Goal: Transaction & Acquisition: Obtain resource

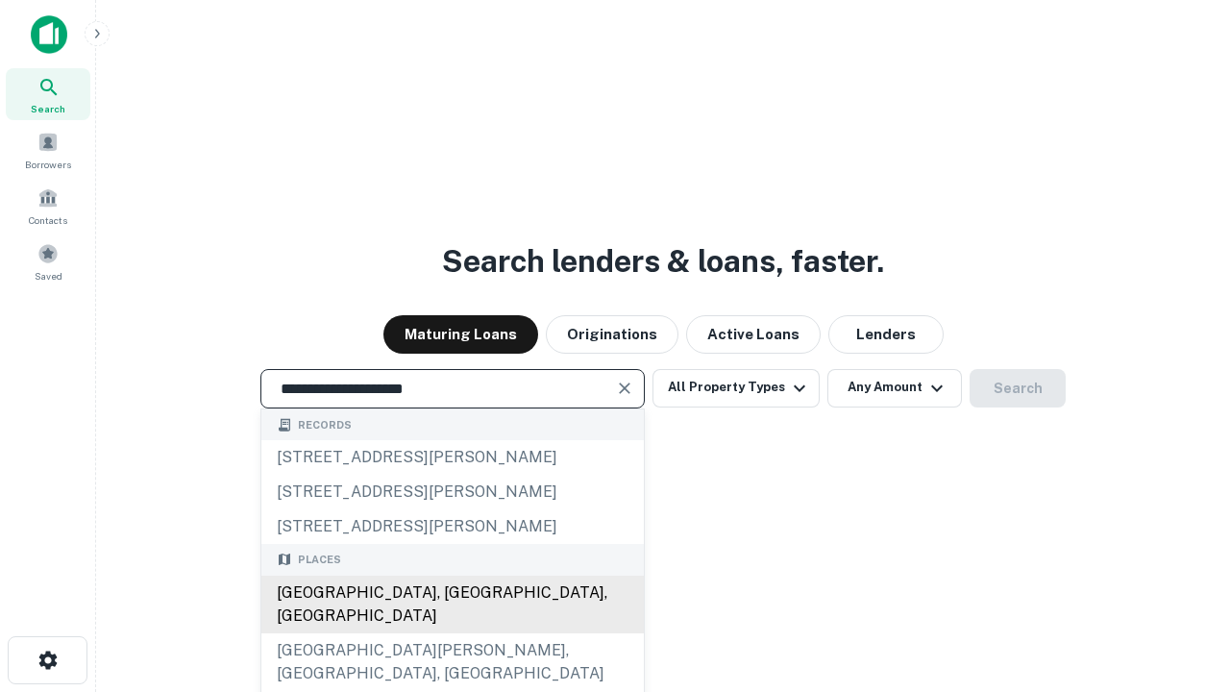
click at [452, 633] on div "Santa Monica, CA, USA" at bounding box center [452, 605] width 382 height 58
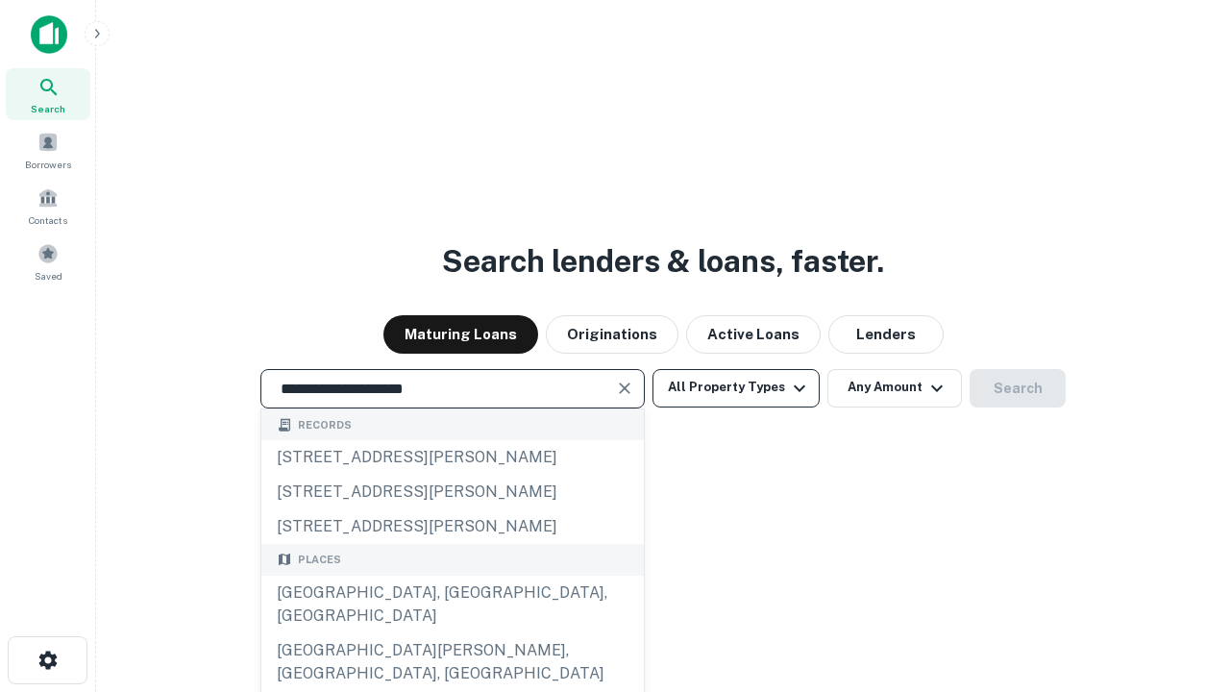
type input "**********"
click at [736, 387] on button "All Property Types" at bounding box center [736, 388] width 167 height 38
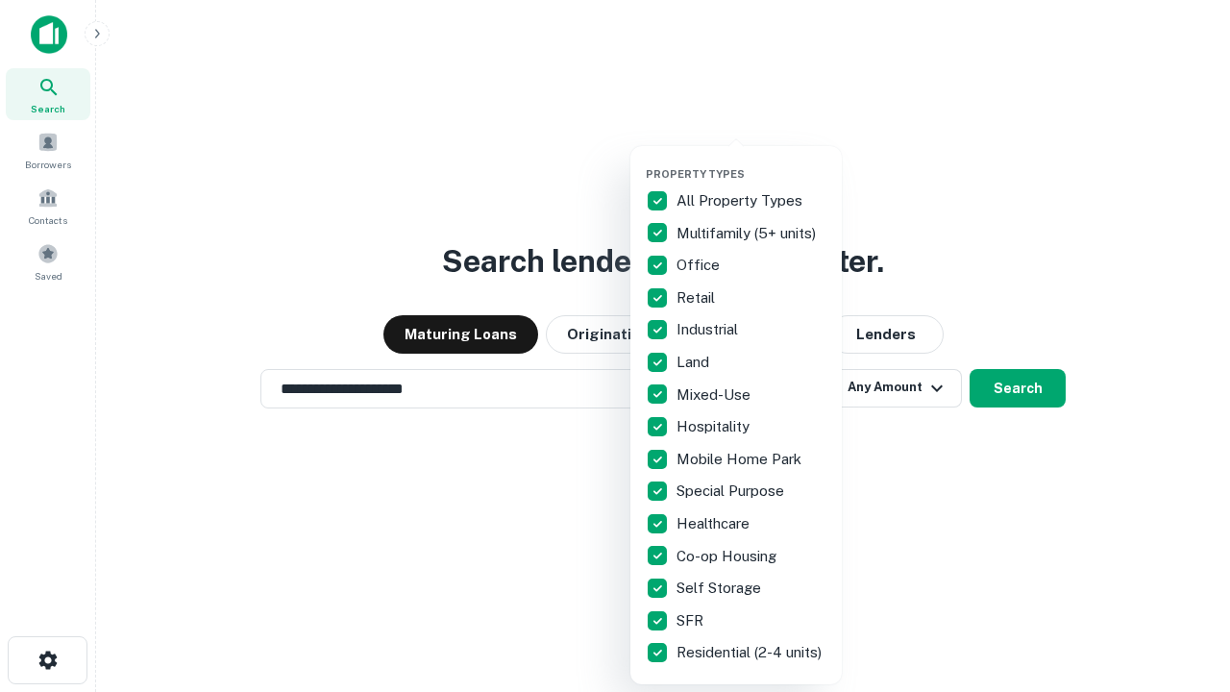
click at [752, 161] on button "button" at bounding box center [751, 161] width 211 height 1
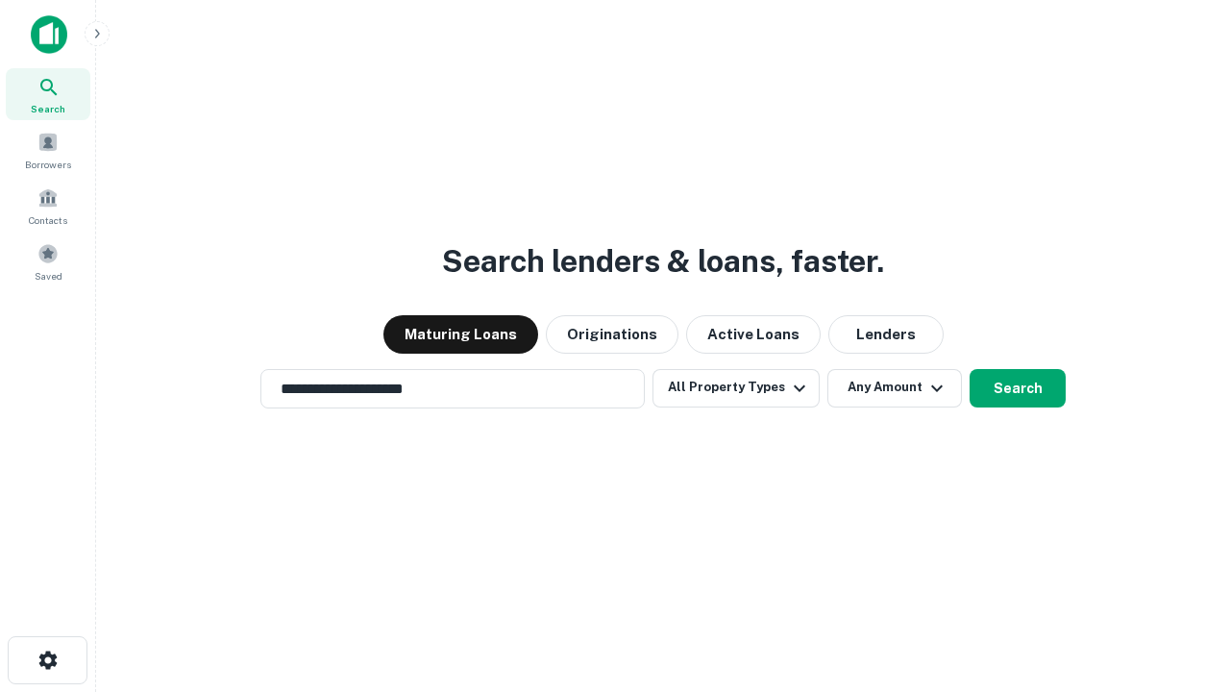
scroll to position [12, 232]
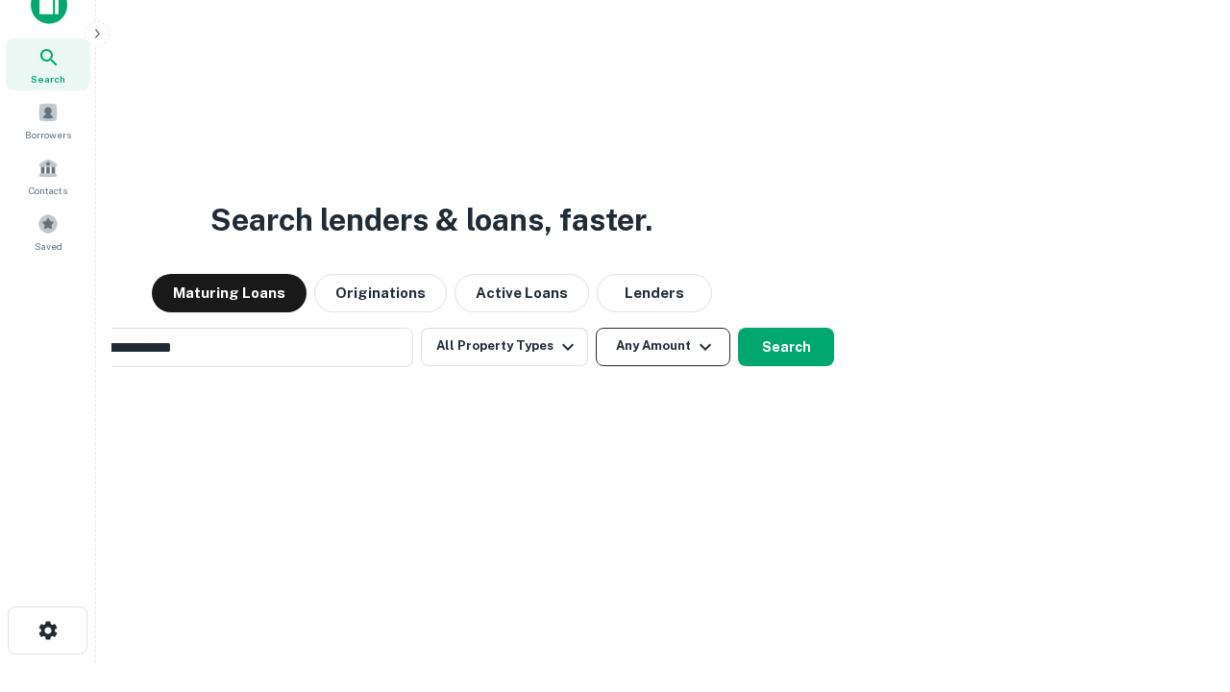
click at [596, 328] on button "Any Amount" at bounding box center [663, 347] width 135 height 38
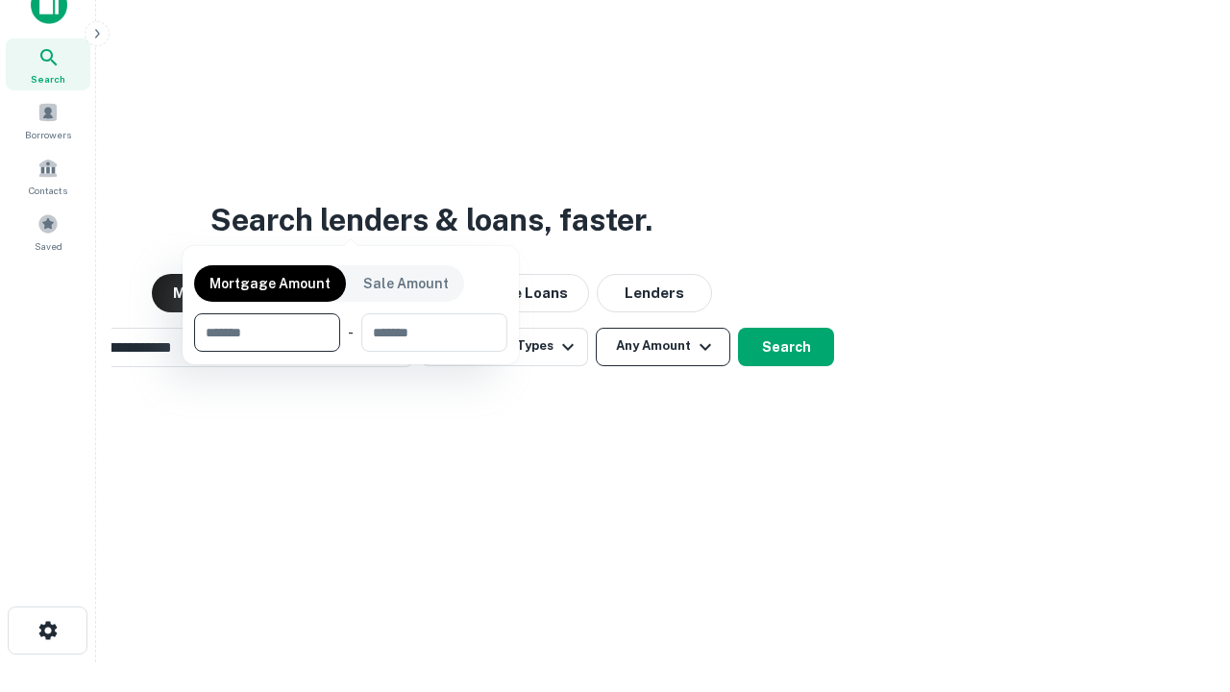
scroll to position [31, 0]
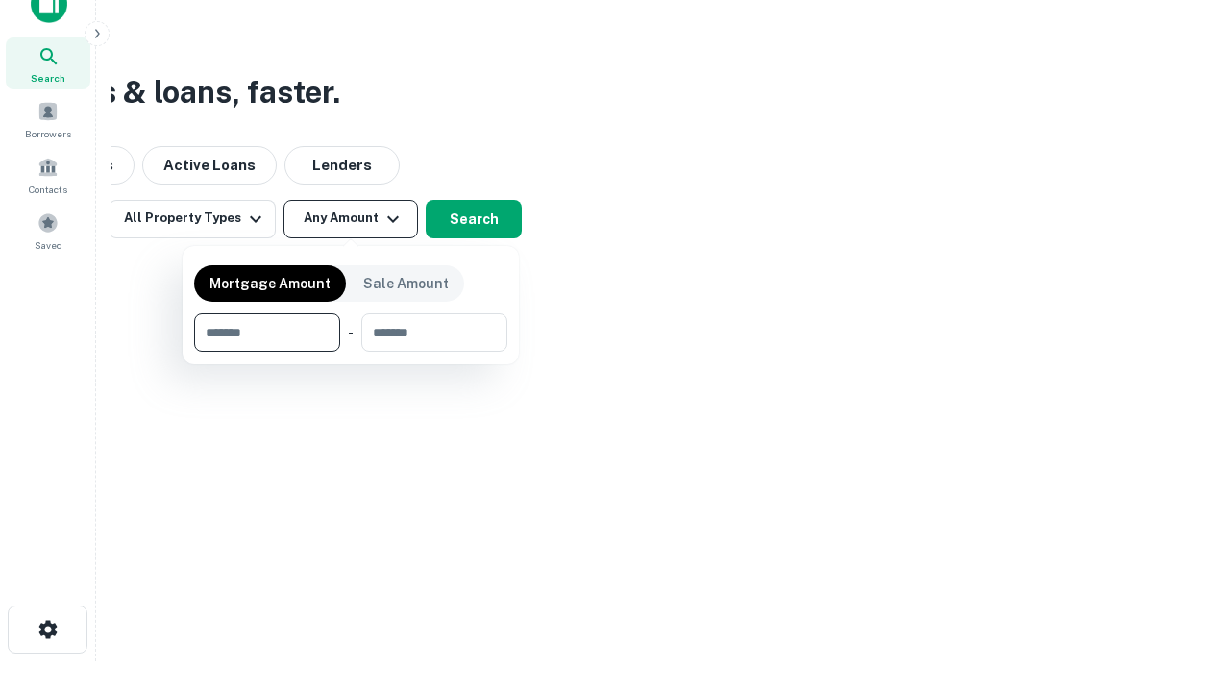
type input "*******"
click at [351, 352] on button "button" at bounding box center [350, 352] width 313 height 1
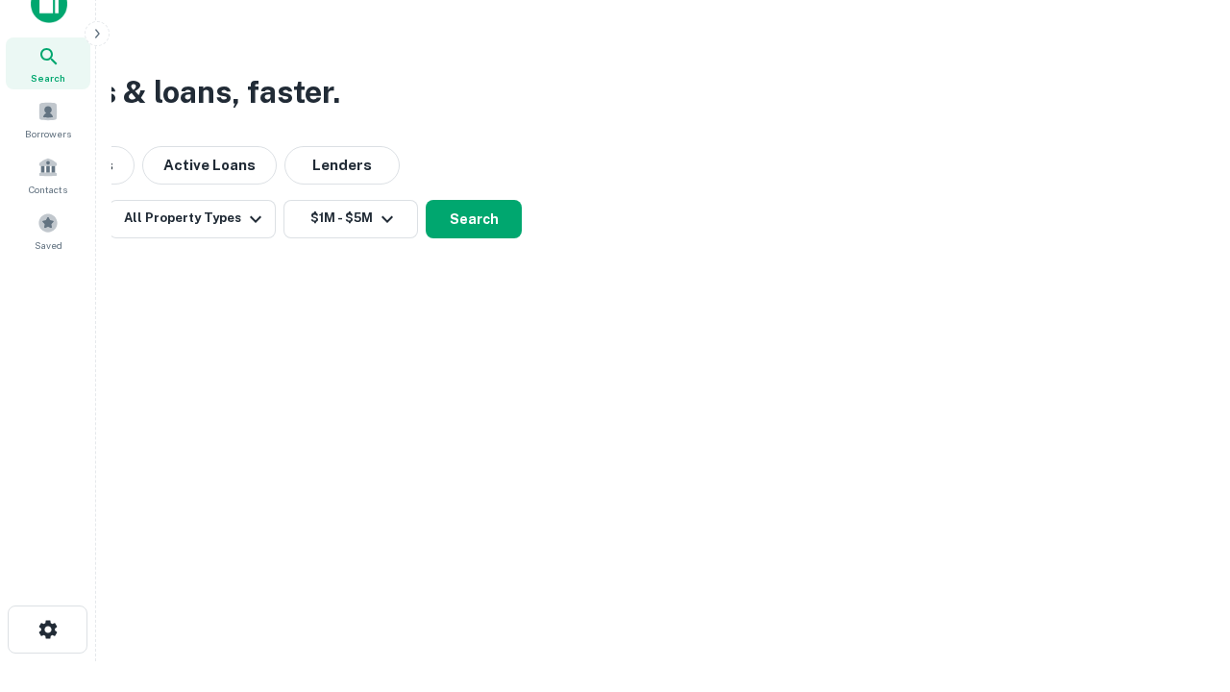
scroll to position [12, 355]
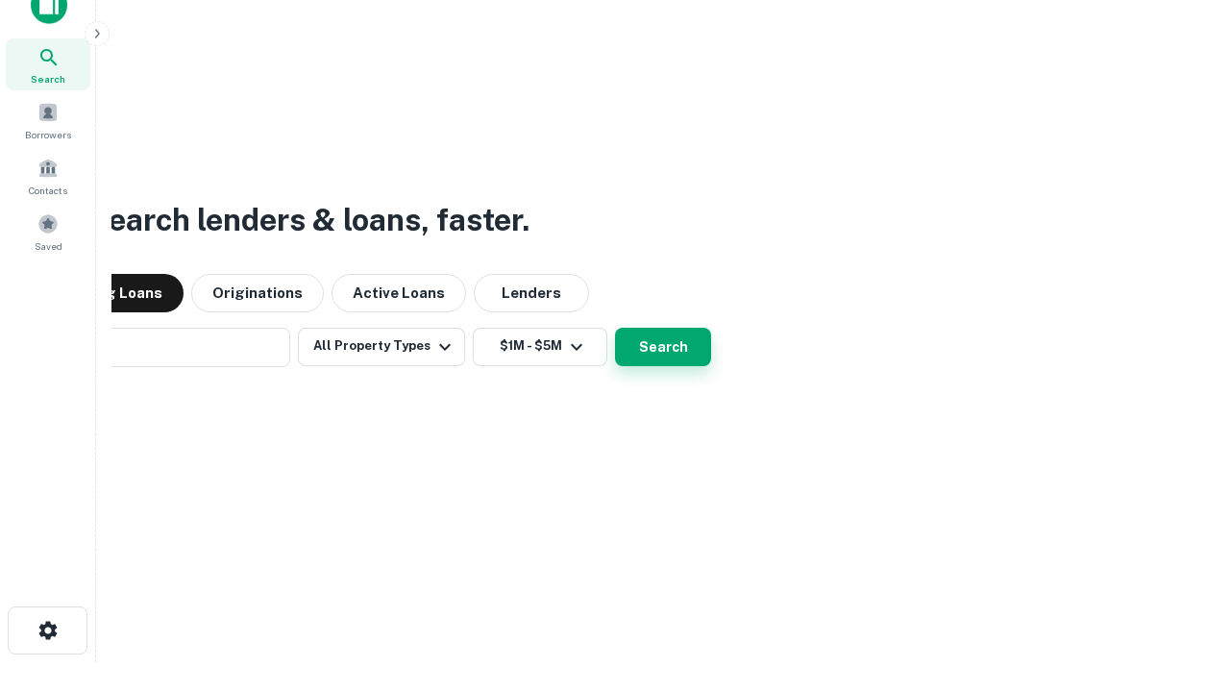
click at [615, 328] on button "Search" at bounding box center [663, 347] width 96 height 38
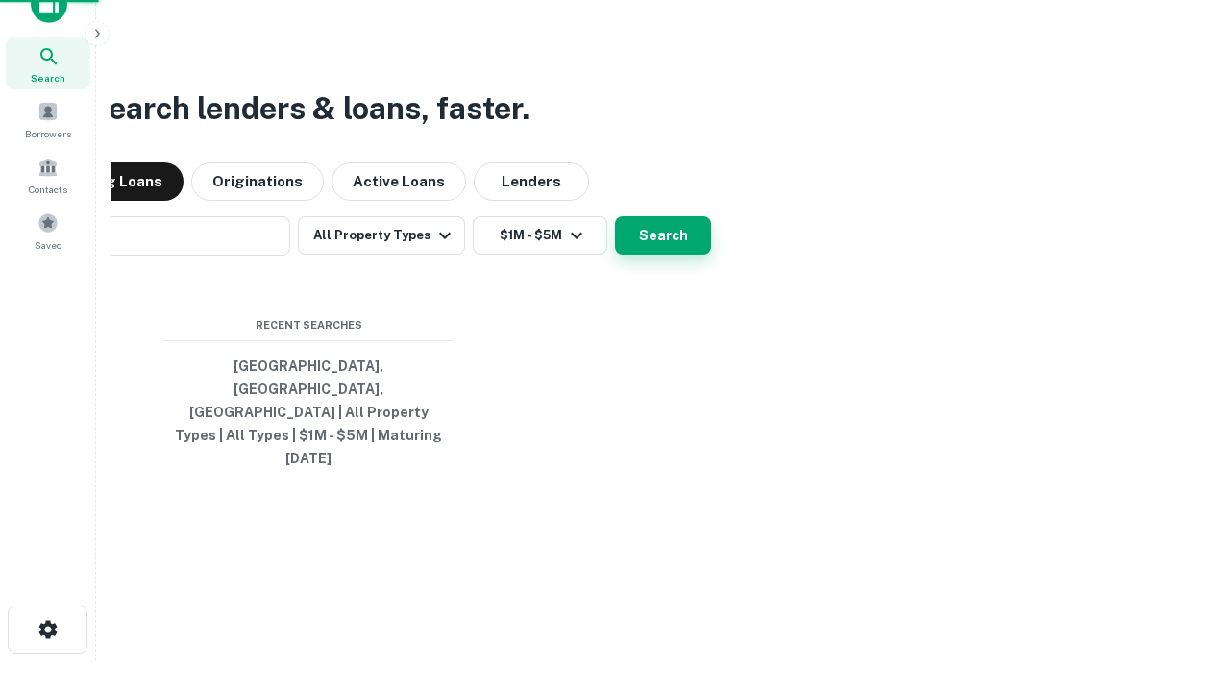
scroll to position [51, 544]
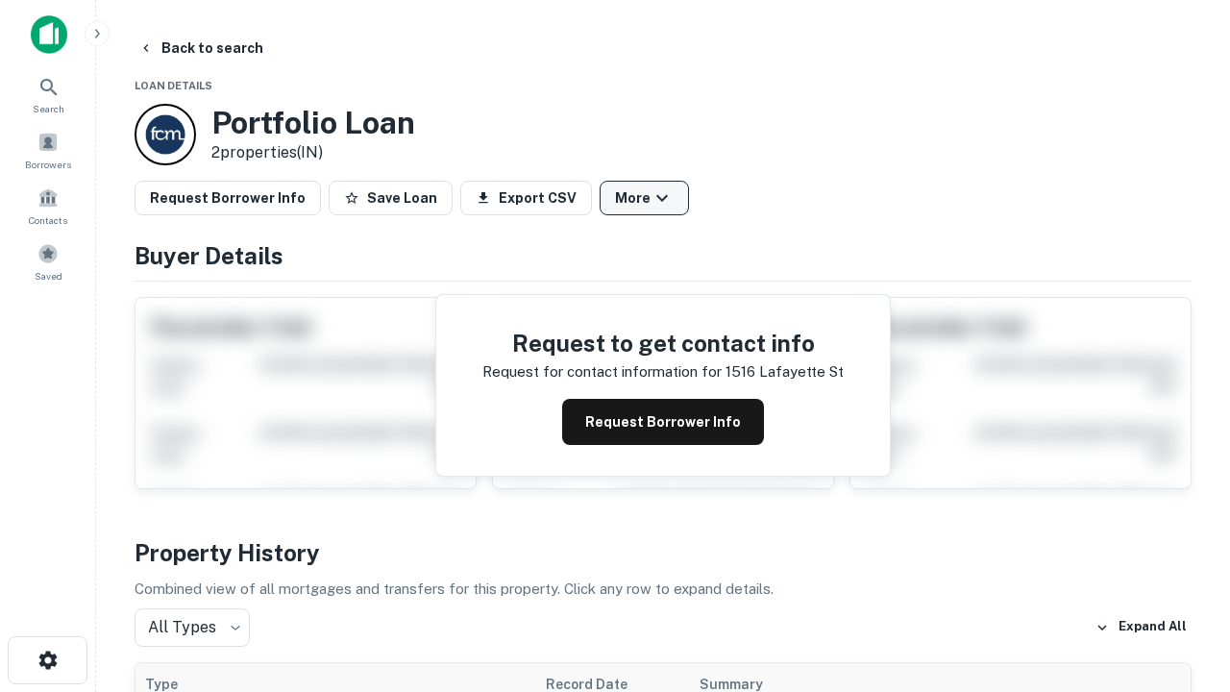
click at [644, 198] on button "More" at bounding box center [644, 198] width 89 height 35
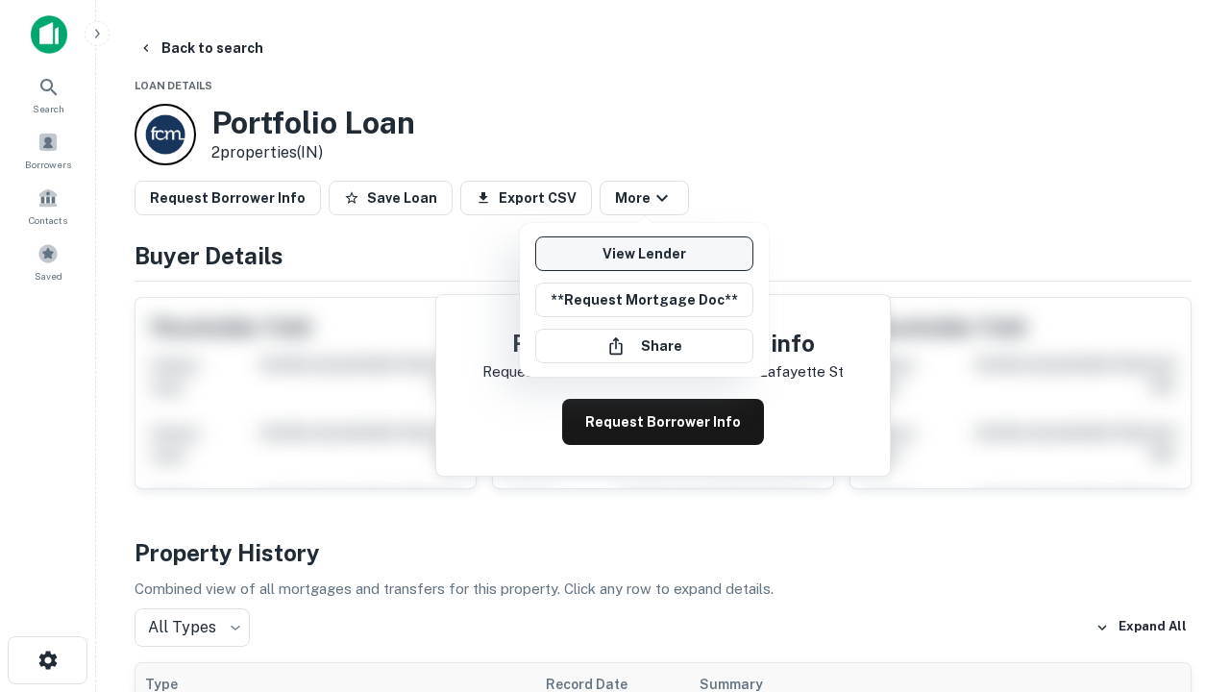
click at [644, 254] on link "View Lender" at bounding box center [644, 253] width 218 height 35
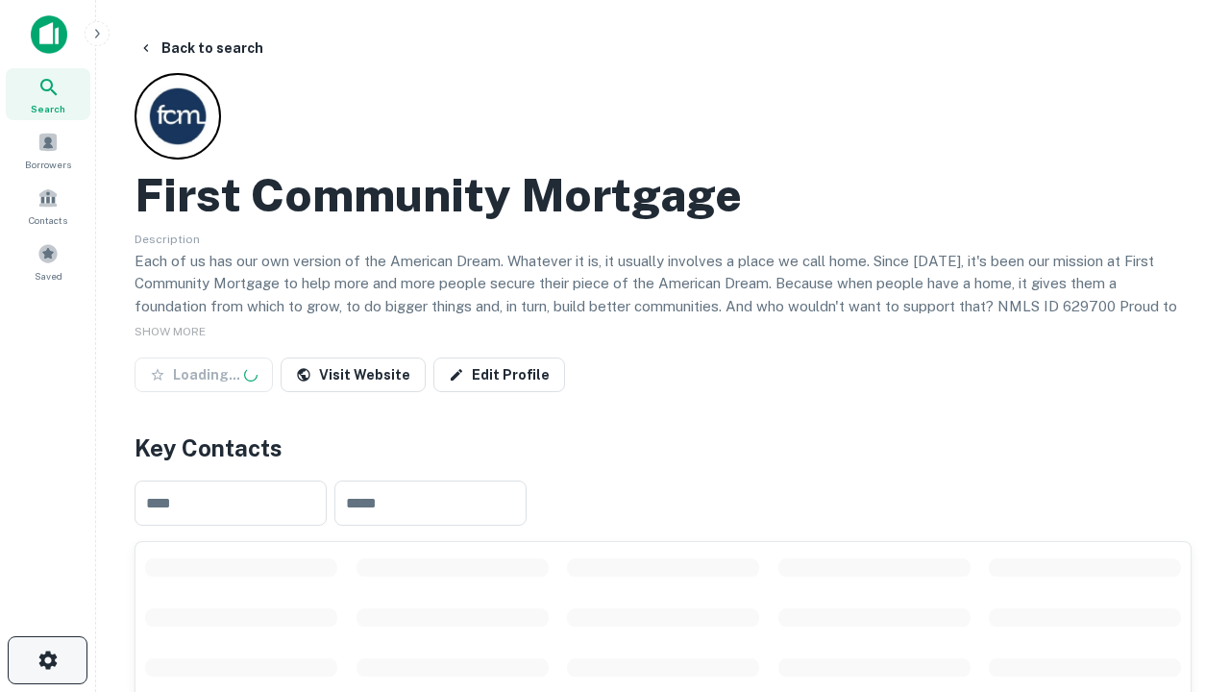
click at [47, 660] on icon "button" at bounding box center [48, 660] width 23 height 23
